Goal: Information Seeking & Learning: Learn about a topic

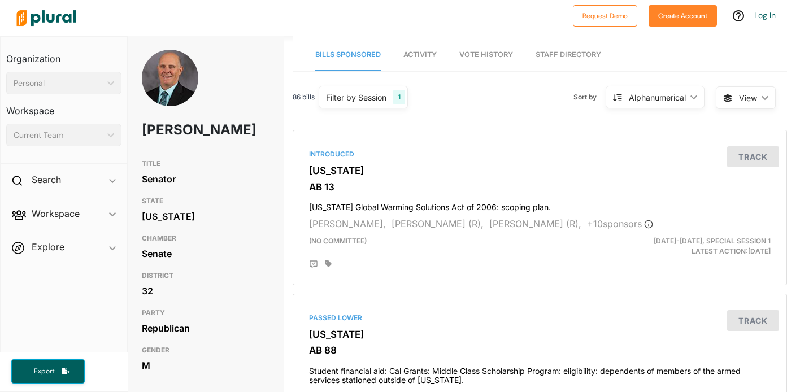
click at [506, 61] on link "Vote History" at bounding box center [487, 55] width 54 height 32
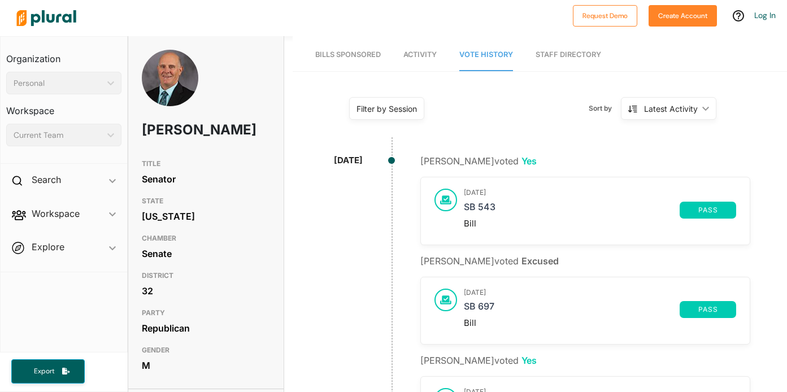
click at [307, 140] on div "Filter by Session Filter by Session close Current Sessions [US_STATE] [DATE]-[D…" at bounding box center [540, 113] width 495 height 60
click at [344, 42] on link "Bills Sponsored" at bounding box center [348, 55] width 66 height 32
